Goal: Transaction & Acquisition: Purchase product/service

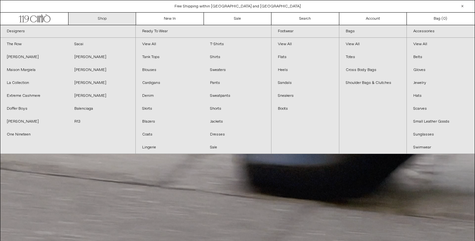
click at [101, 19] on link "Shop" at bounding box center [103, 19] width 68 height 12
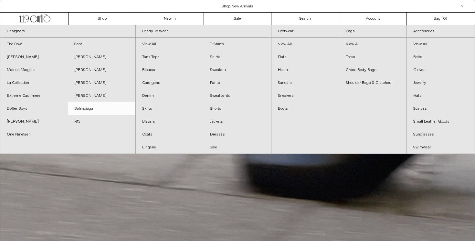
click at [93, 108] on link "Balenciaga" at bounding box center [102, 108] width 68 height 13
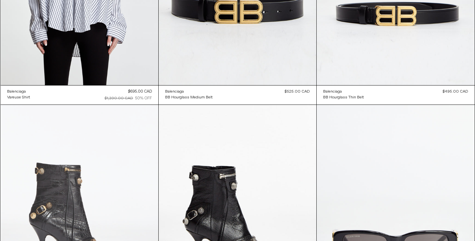
scroll to position [6067, 0]
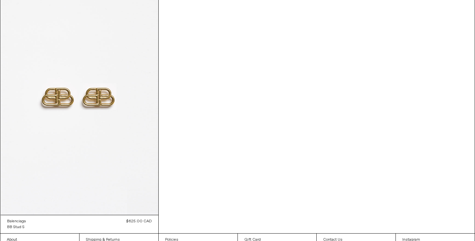
scroll to position [6736, 0]
